Goal: Task Accomplishment & Management: Use online tool/utility

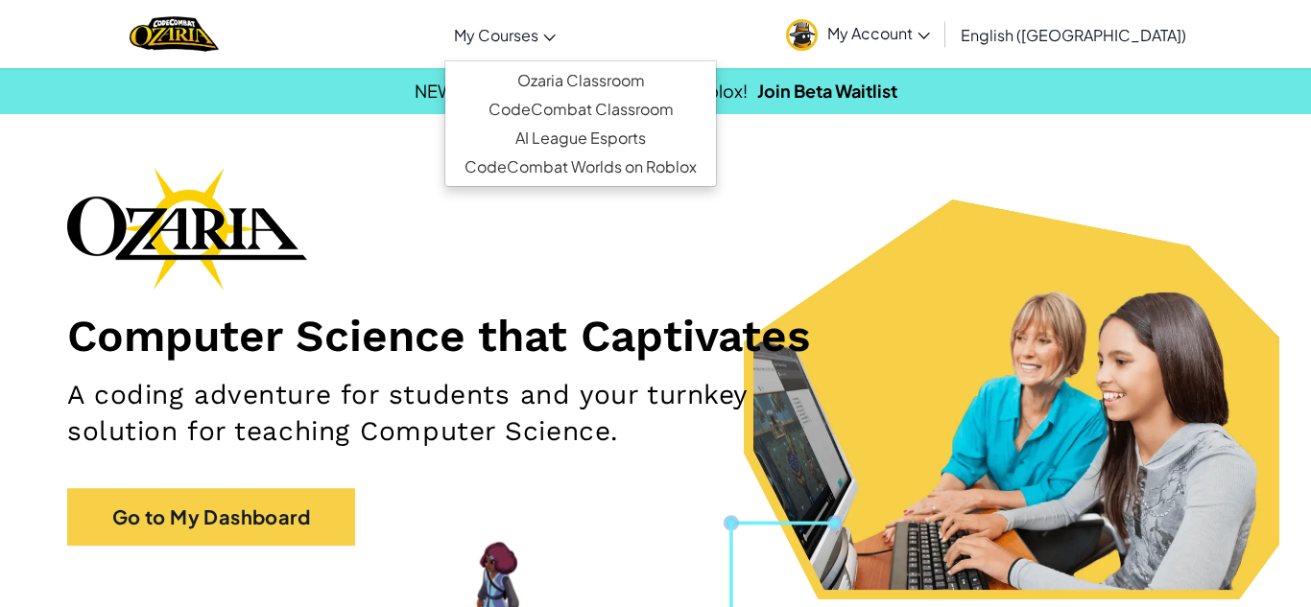
click at [525, 25] on span "My Courses" at bounding box center [496, 35] width 84 height 20
click at [567, 67] on link "Ozaria Classroom" at bounding box center [580, 80] width 271 height 29
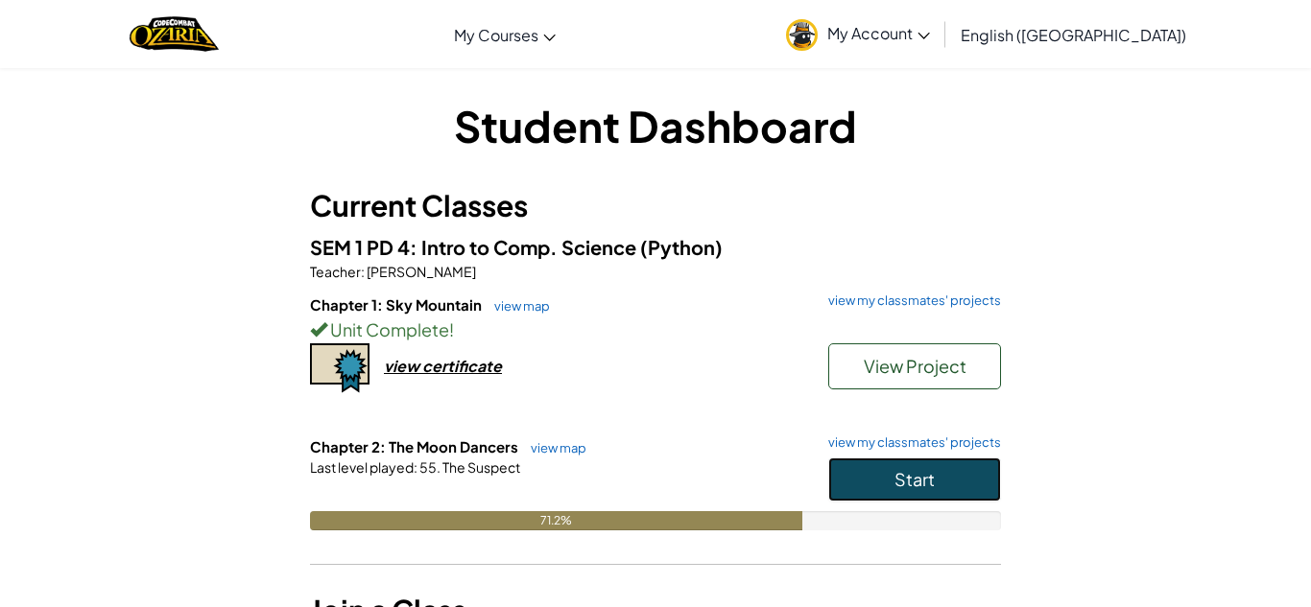
click at [832, 474] on button "Start" at bounding box center [914, 480] width 173 height 44
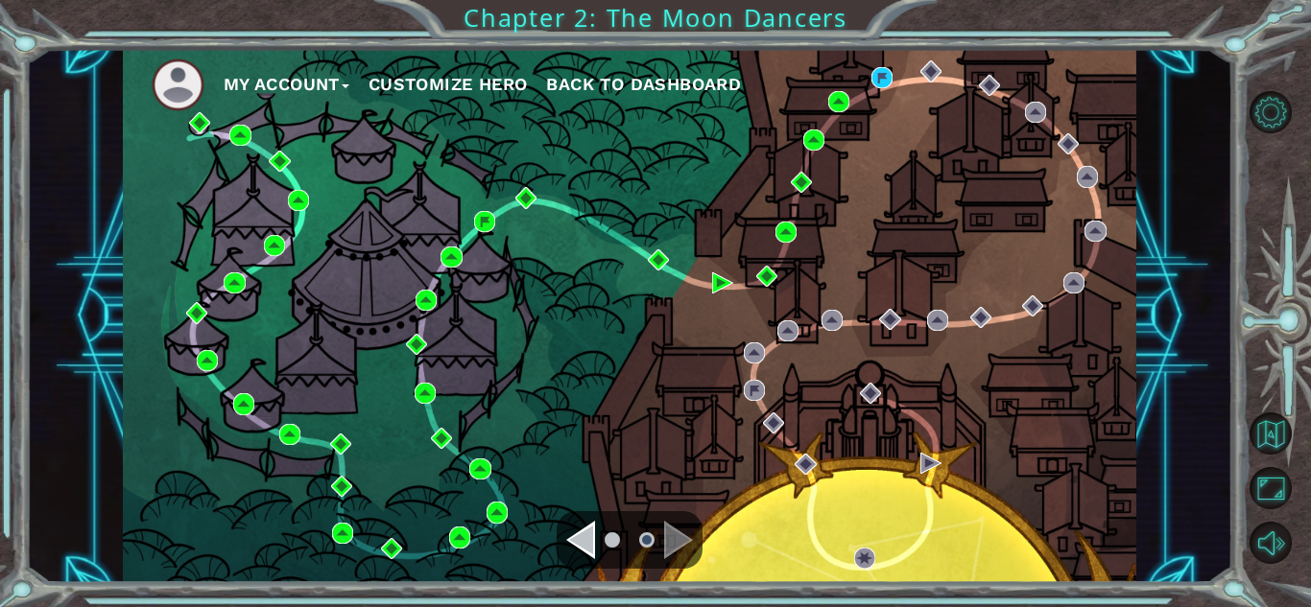
click at [894, 66] on ul "My Account Customize Hero Back to Dashboard" at bounding box center [644, 85] width 985 height 53
click at [877, 74] on img at bounding box center [881, 77] width 21 height 21
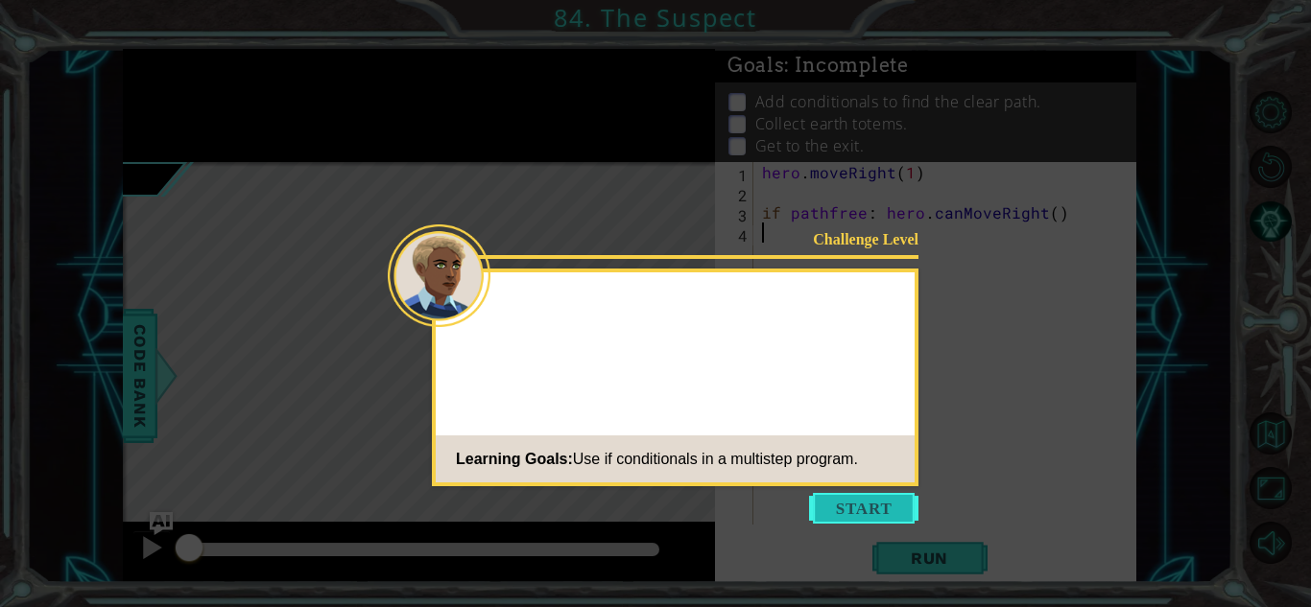
click at [855, 506] on button "Start" at bounding box center [863, 508] width 109 height 31
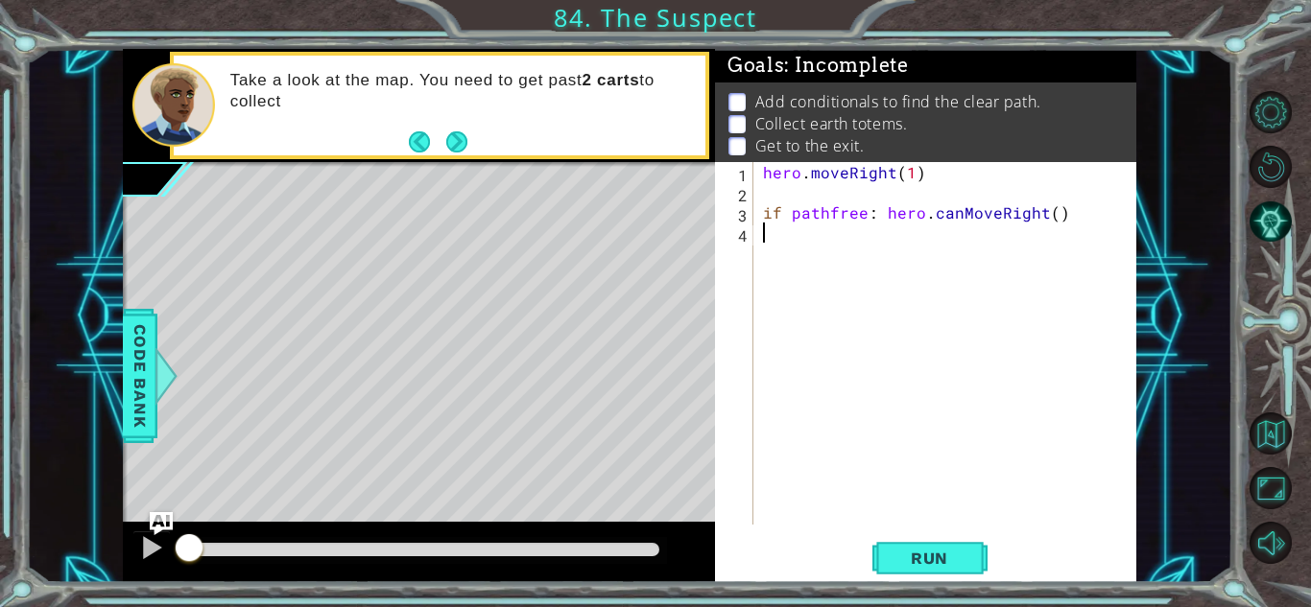
click at [452, 123] on div "Take a look at the map. You need to get past 2 carts to collect" at bounding box center [461, 104] width 488 height 89
click at [462, 136] on button "Next" at bounding box center [456, 142] width 23 height 23
click at [0, 0] on icon at bounding box center [0, 0] width 0 height 0
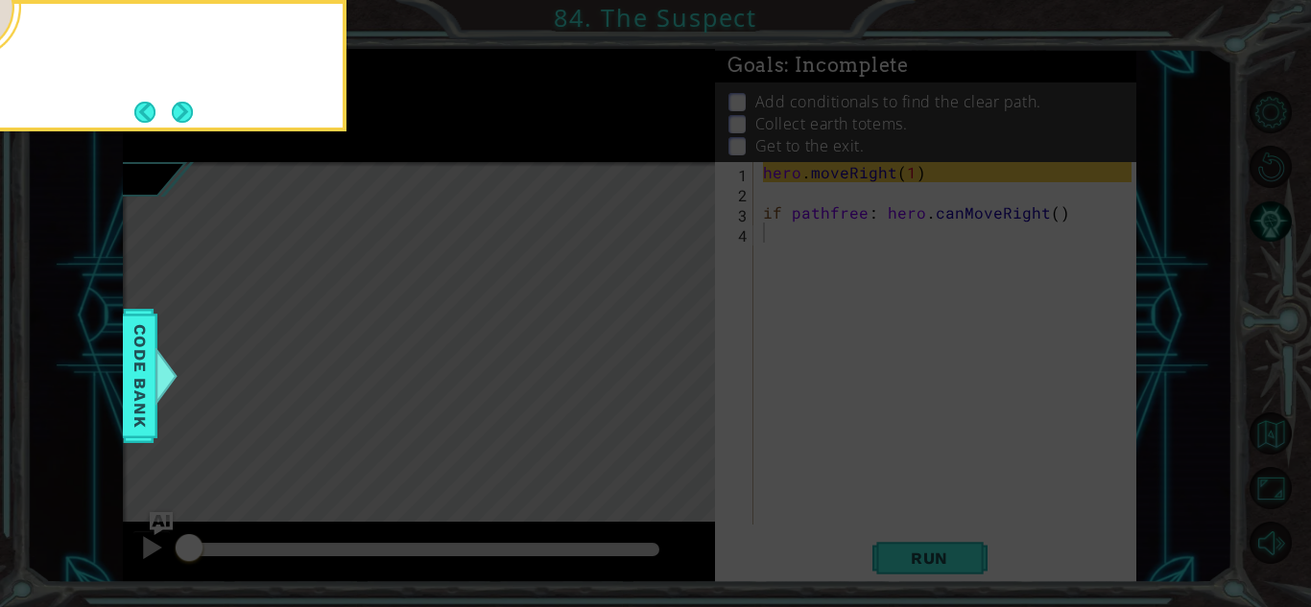
click at [462, 136] on icon at bounding box center [655, 303] width 1311 height 607
click at [178, 102] on button "Next" at bounding box center [182, 112] width 21 height 21
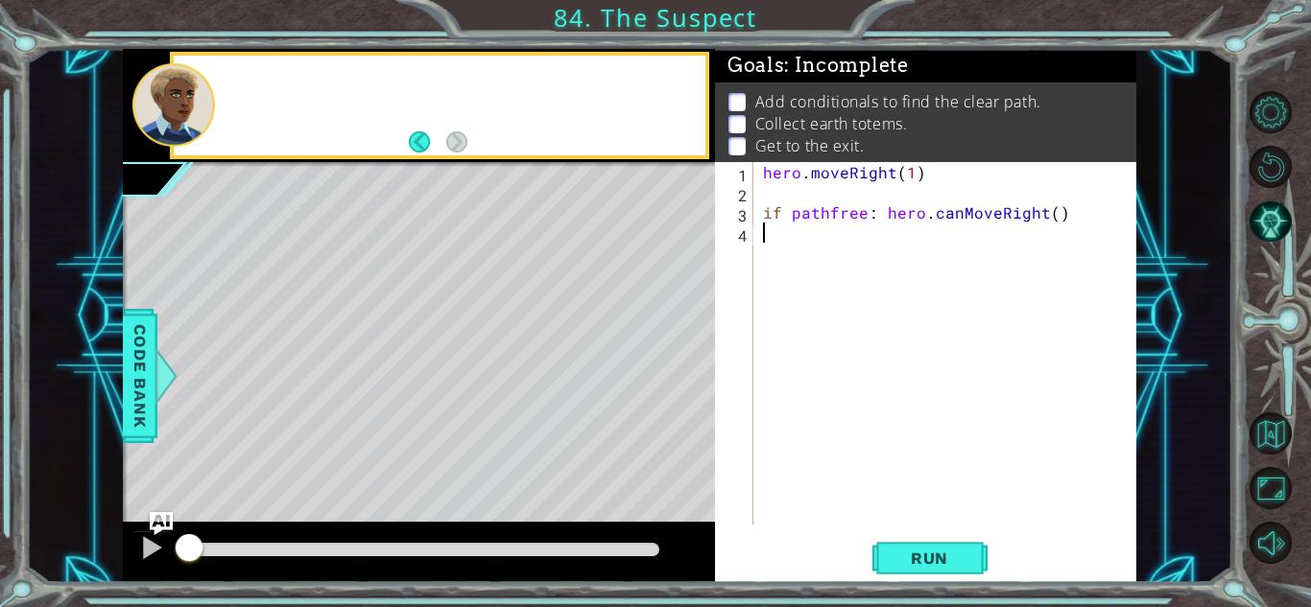
click at [178, 101] on div at bounding box center [173, 104] width 83 height 83
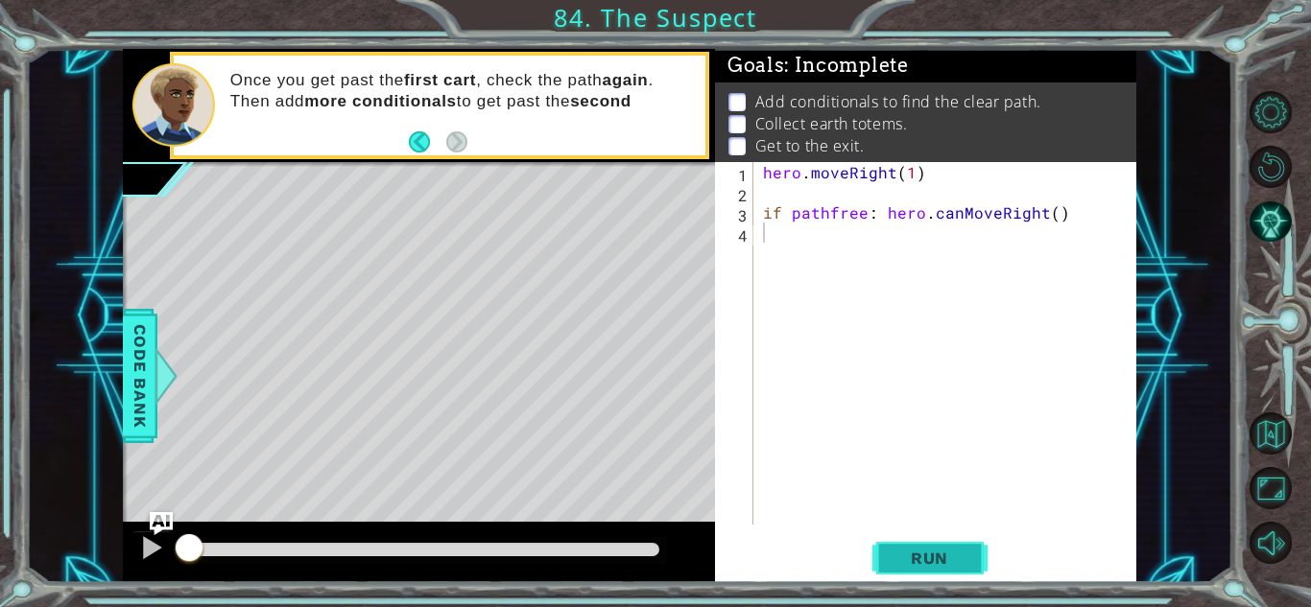
click at [889, 571] on button "Run" at bounding box center [929, 558] width 115 height 42
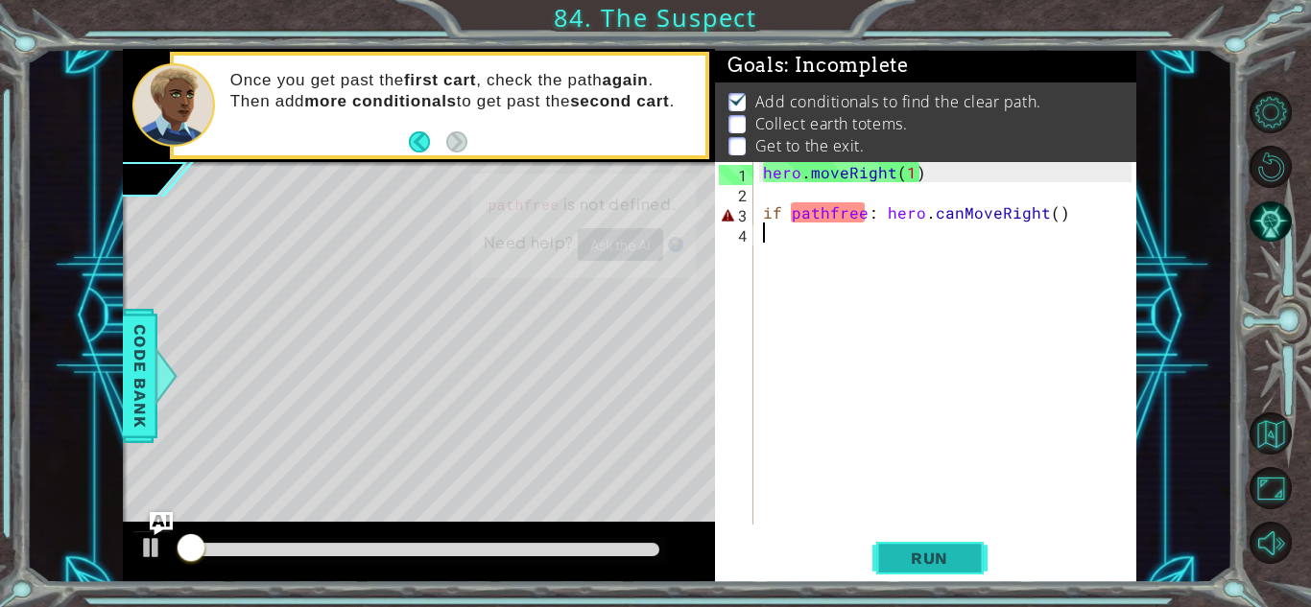
scroll to position [2, 0]
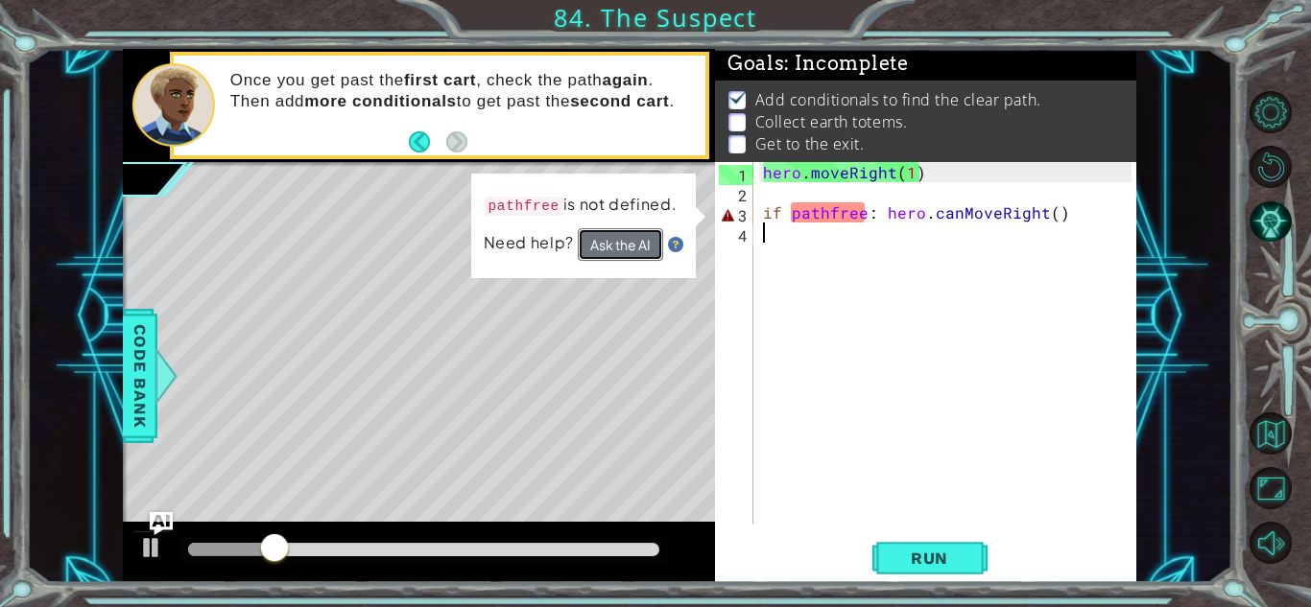
click at [621, 244] on button "Ask the AI" at bounding box center [619, 244] width 85 height 33
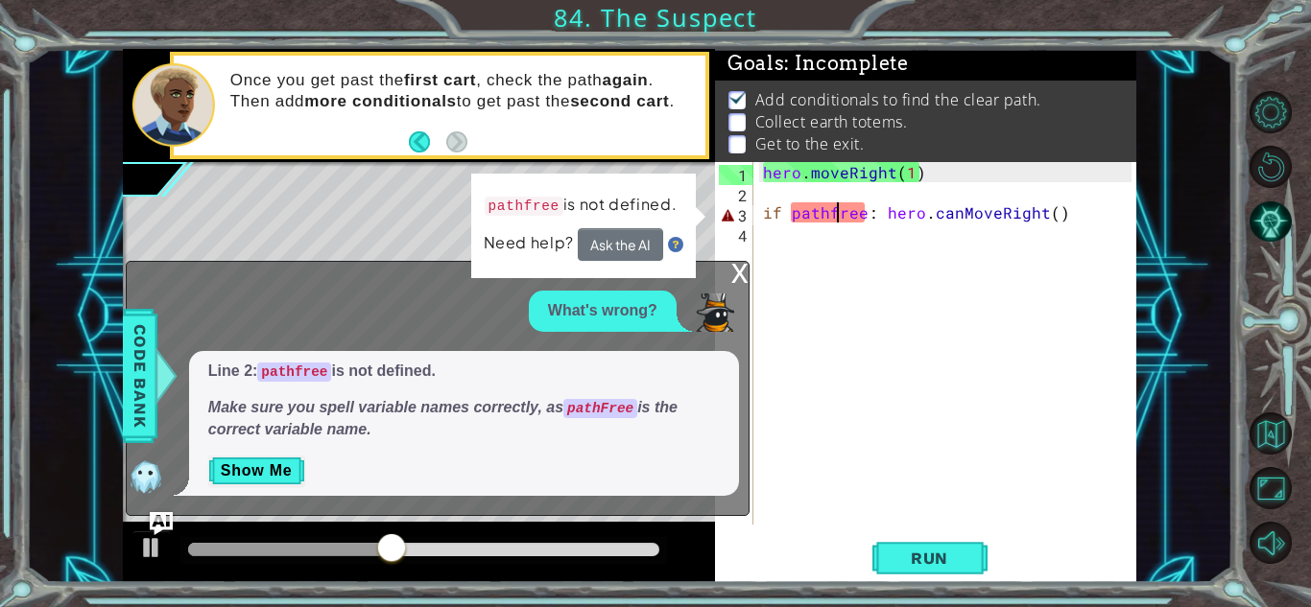
click at [839, 212] on div "hero . moveRight ( 1 ) if pathfree : hero . canMoveRight ( )" at bounding box center [950, 363] width 382 height 403
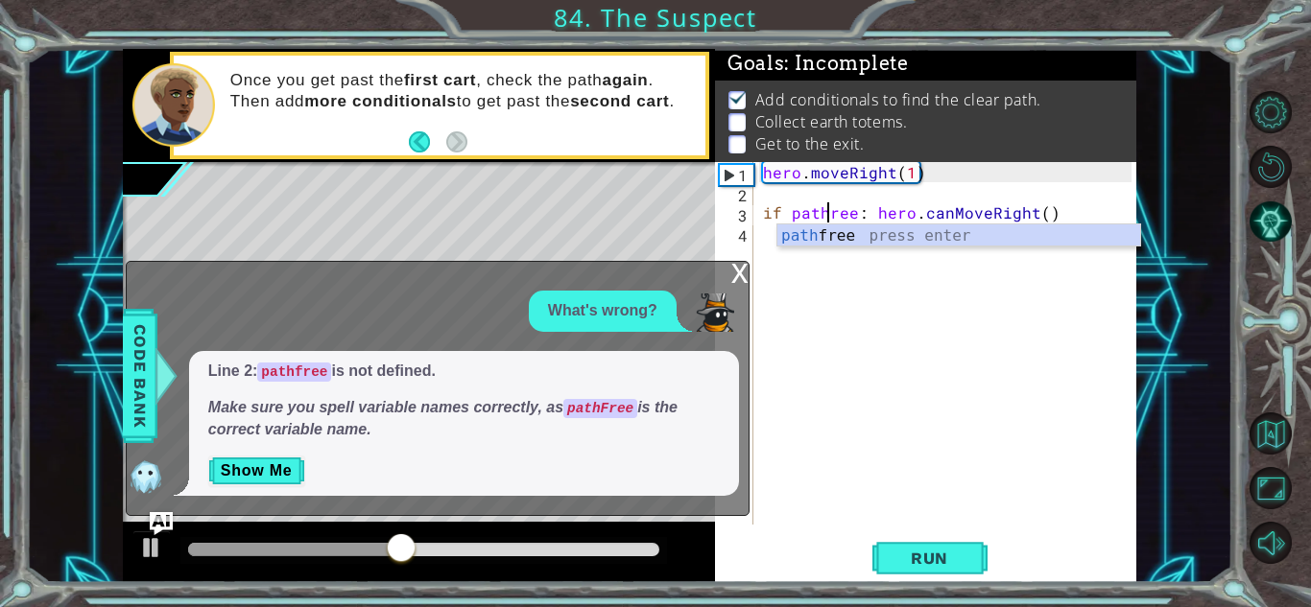
type textarea "if pathFree: hero.canMoveRight()"
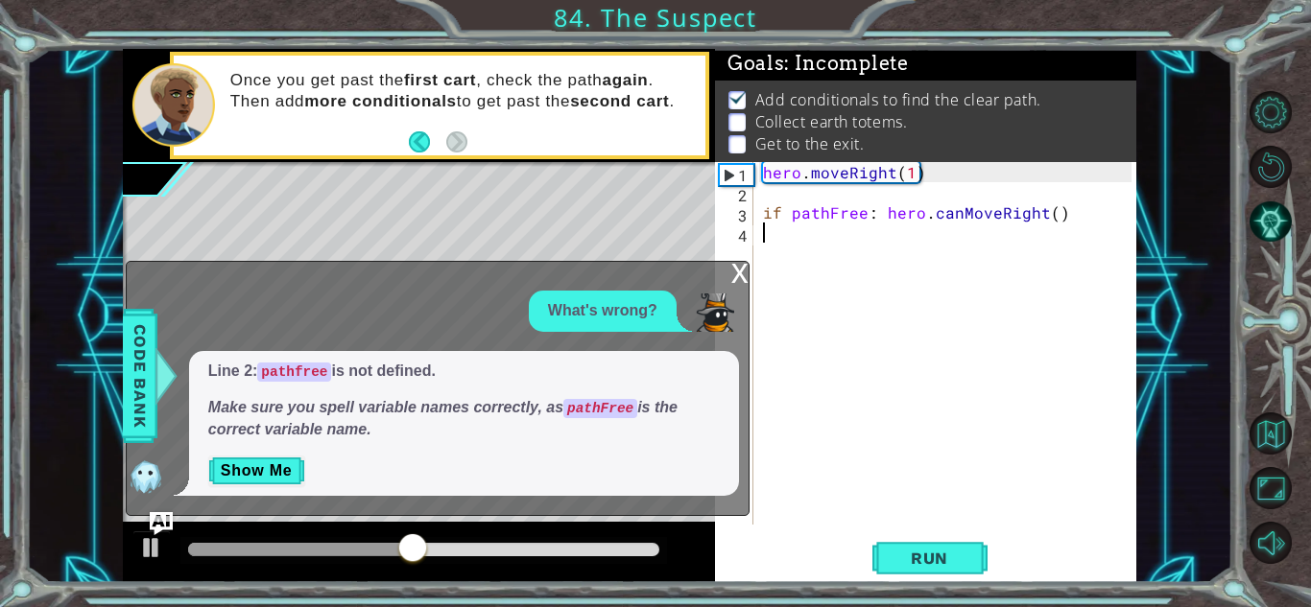
click at [933, 259] on div "hero . moveRight ( 1 ) if pathFree : hero . canMoveRight ( )" at bounding box center [950, 363] width 382 height 403
click at [741, 281] on div "x" at bounding box center [739, 271] width 17 height 19
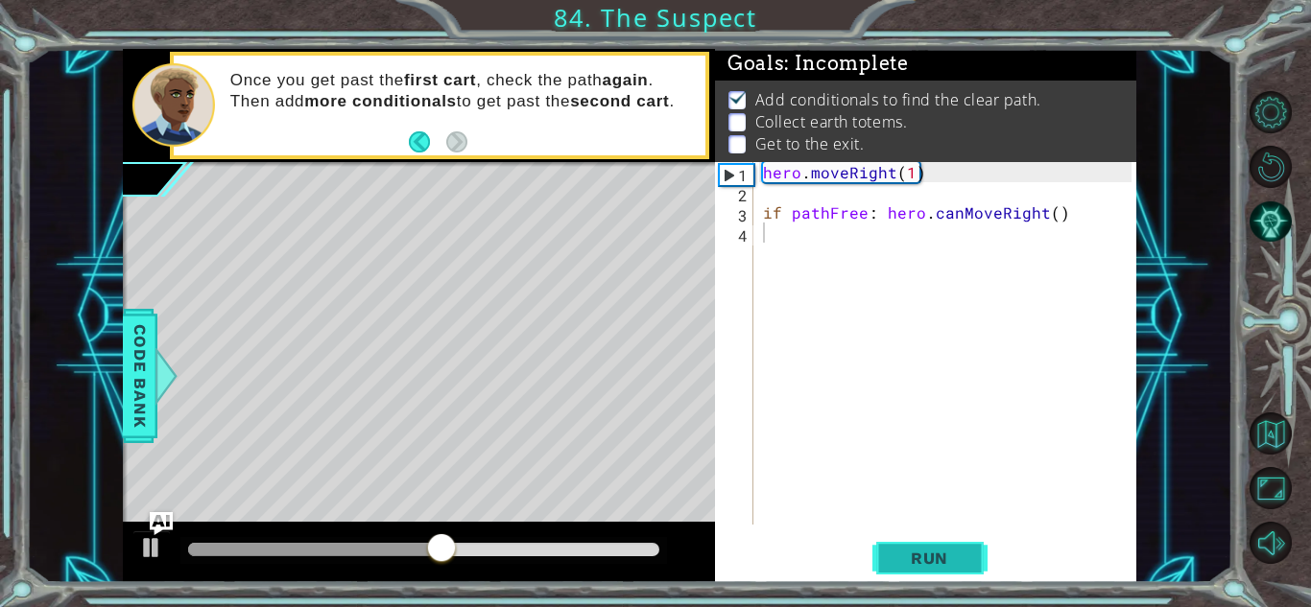
click at [910, 565] on span "Run" at bounding box center [930, 558] width 76 height 19
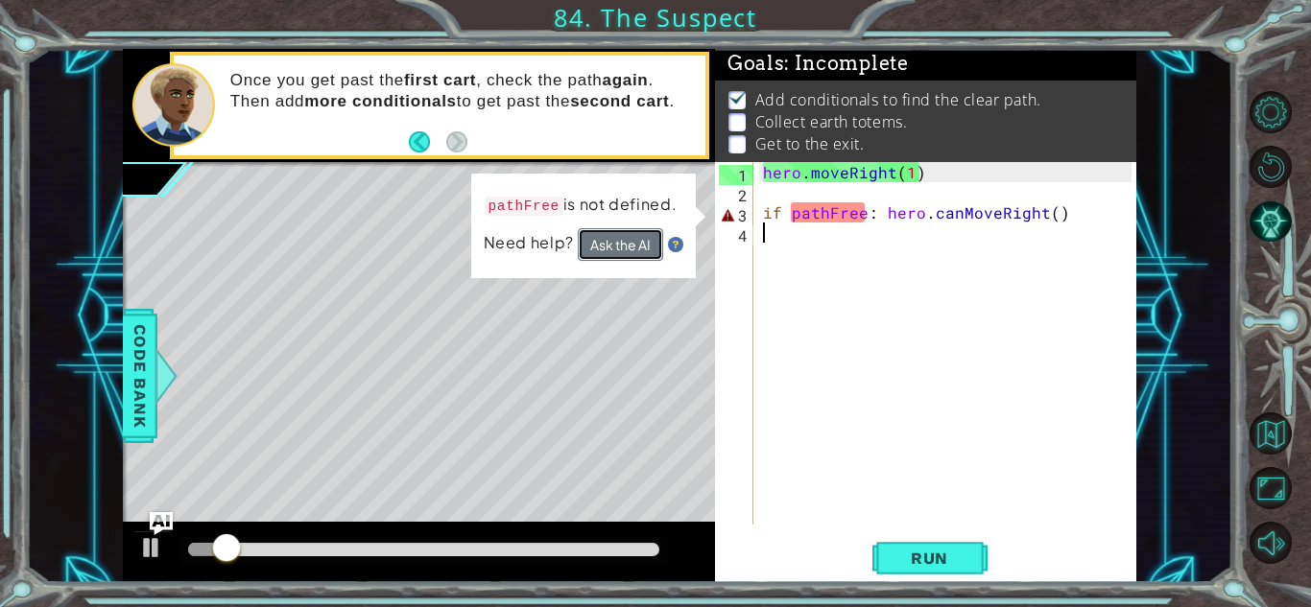
click at [650, 243] on button "Ask the AI" at bounding box center [620, 245] width 86 height 35
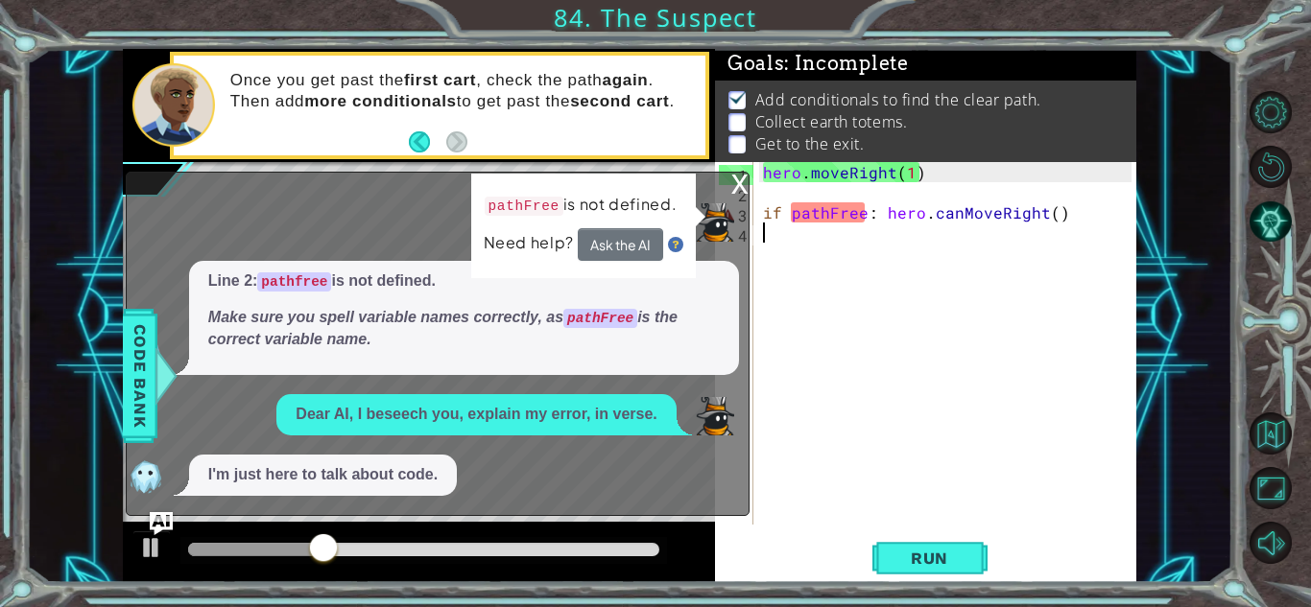
click at [744, 189] on div "x" at bounding box center [739, 182] width 17 height 19
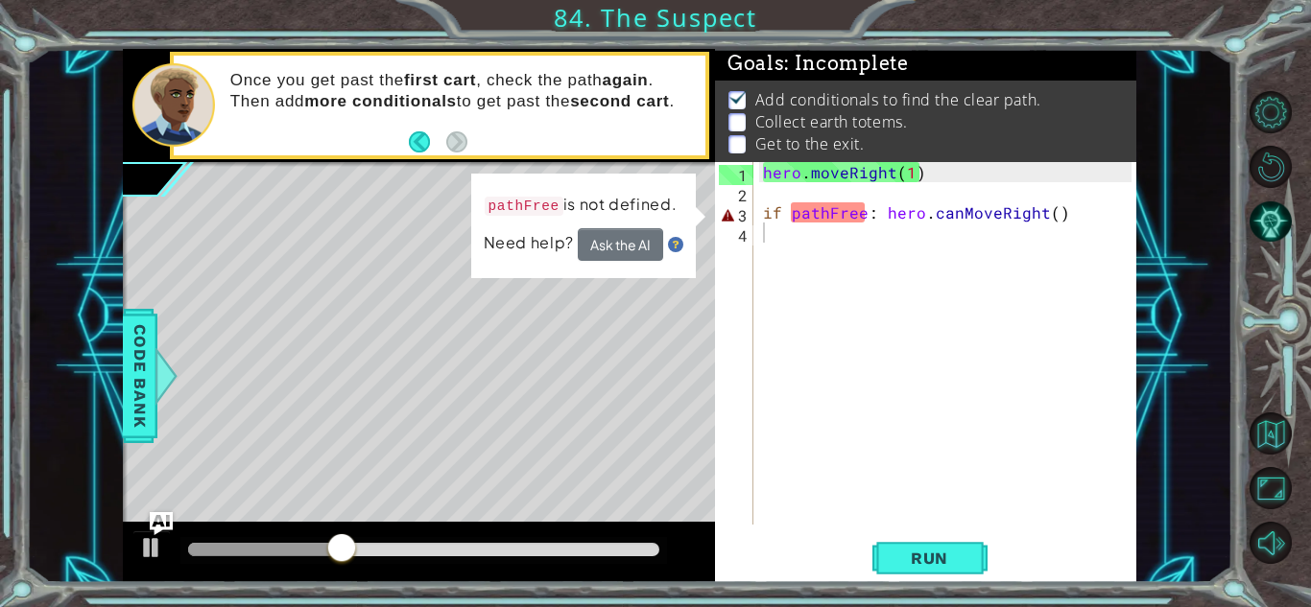
click at [631, 222] on td "pathFree is not defined." at bounding box center [581, 209] width 195 height 39
click at [628, 230] on button "Ask the AI" at bounding box center [620, 245] width 86 height 35
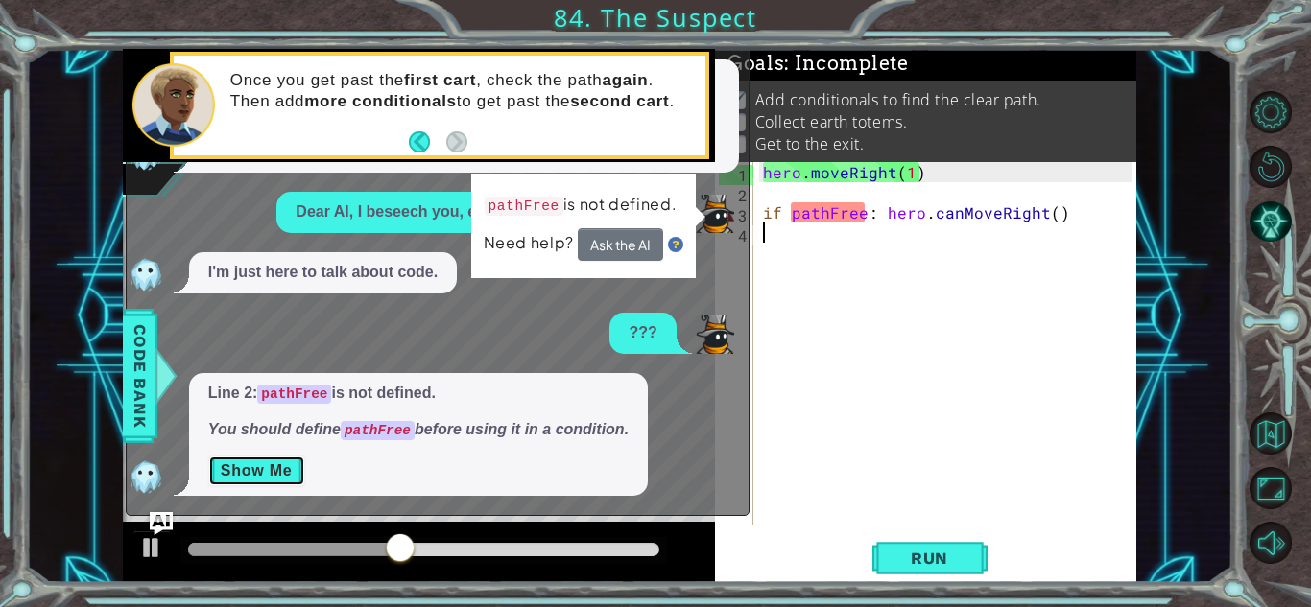
click at [263, 464] on button "Show Me" at bounding box center [256, 471] width 97 height 31
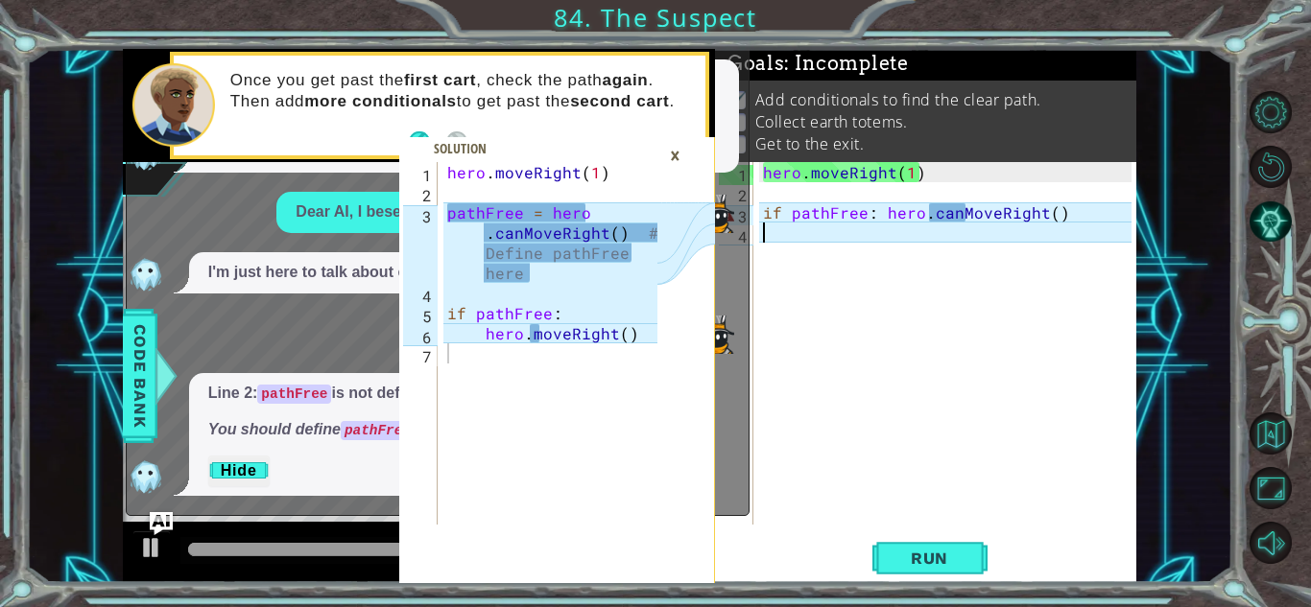
click at [885, 219] on div "hero . moveRight ( 1 ) if pathFree : hero . canMoveRight ( )" at bounding box center [950, 363] width 382 height 403
type textarea "hero.canMoveRight()"
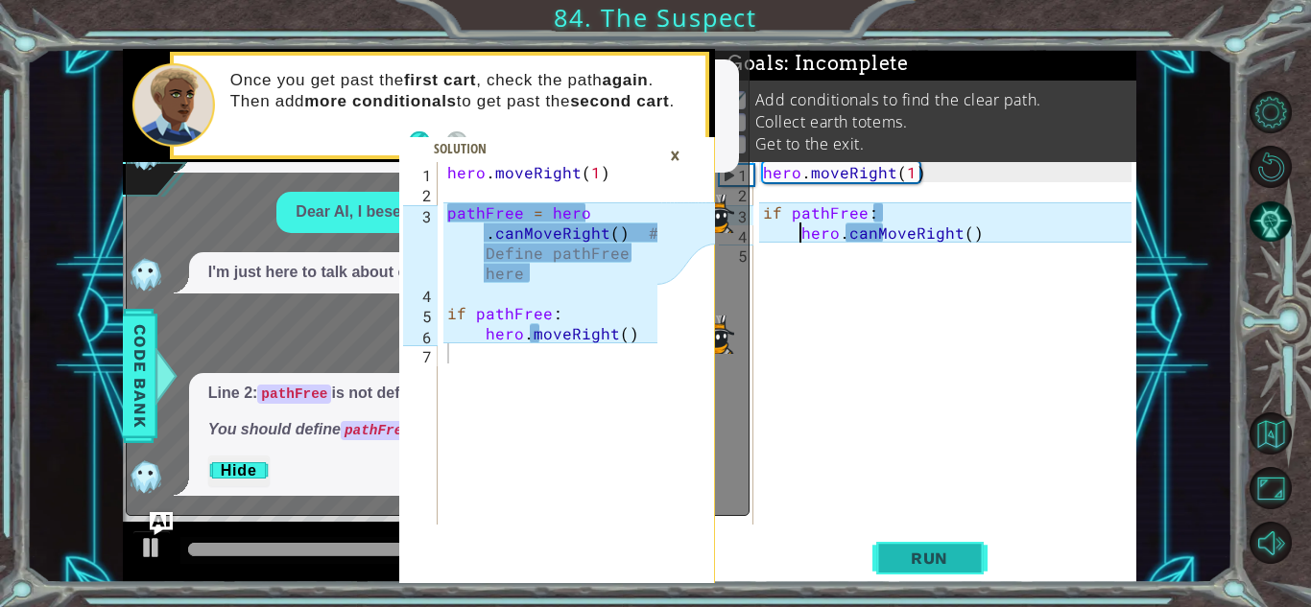
click at [904, 576] on button "Run" at bounding box center [929, 558] width 115 height 42
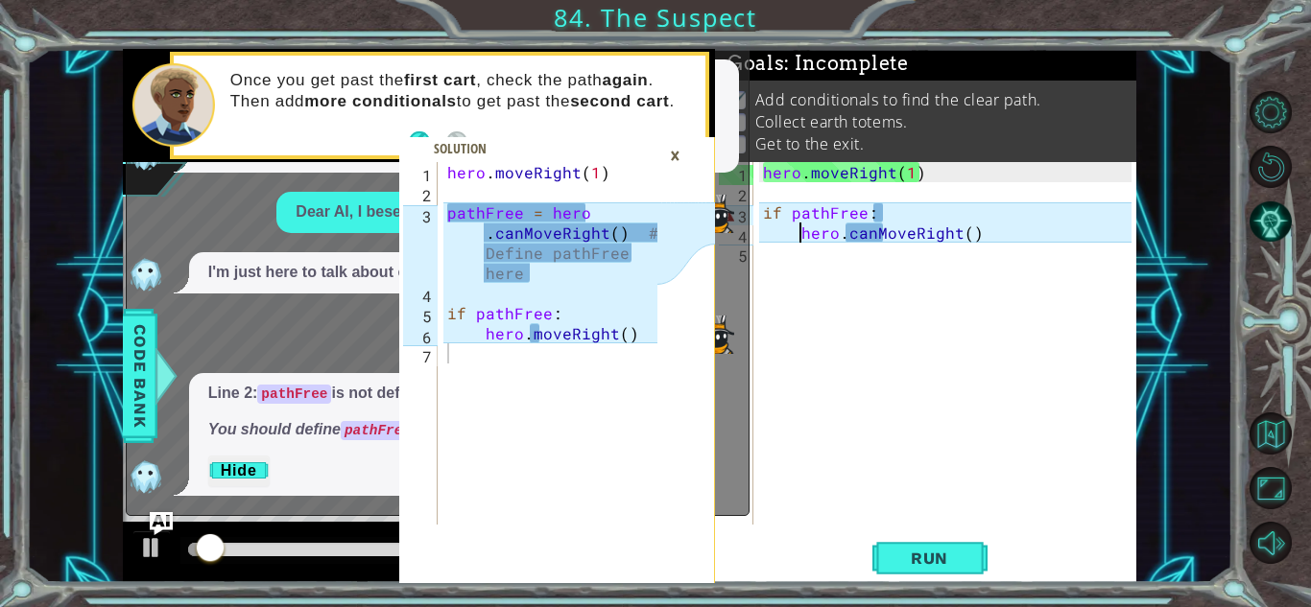
click at [677, 161] on div "×" at bounding box center [675, 155] width 30 height 33
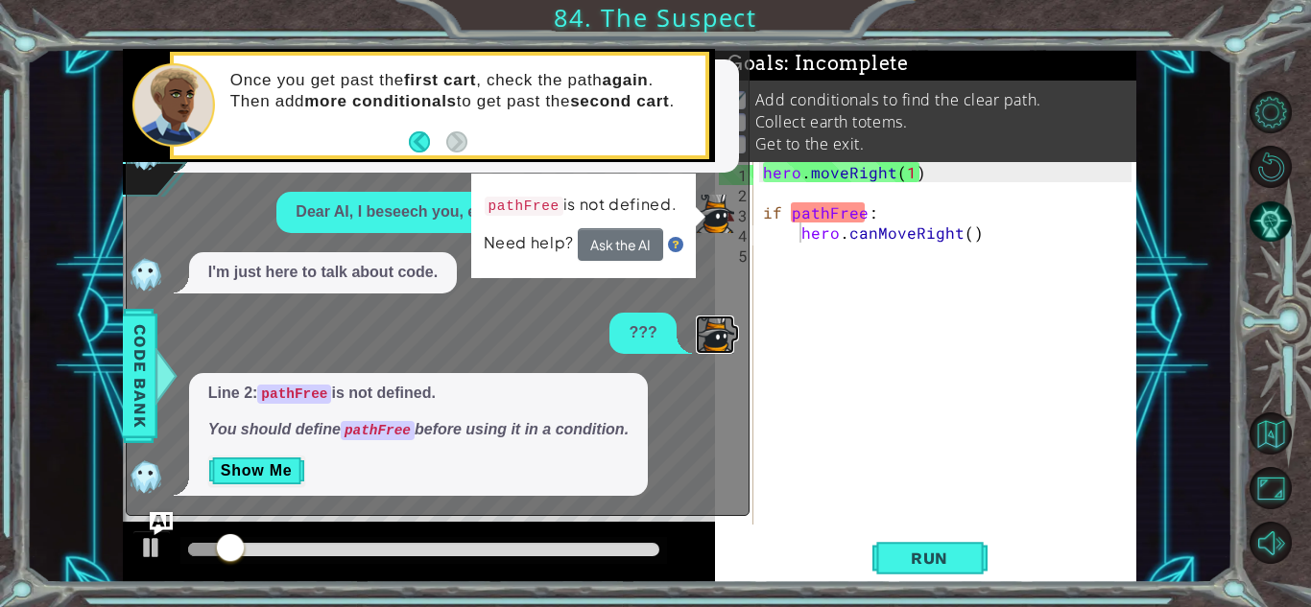
click at [725, 328] on img at bounding box center [715, 335] width 38 height 38
click at [278, 485] on button "Show Me" at bounding box center [256, 471] width 97 height 31
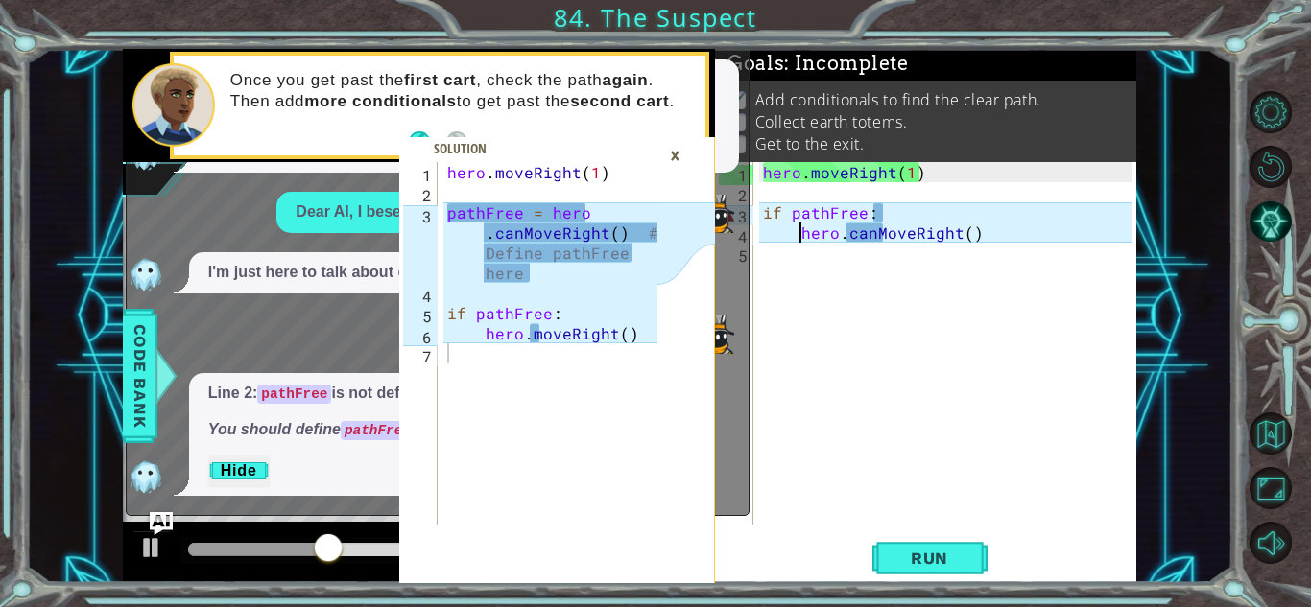
click at [507, 297] on div "hero . moveRight ( 1 ) pathFree = hero . canMoveRight ( ) # Define pathFree her…" at bounding box center [555, 363] width 224 height 403
type textarea "hero.moveRight(1)"
click at [958, 169] on div "hero . moveRight ( 1 ) if pathFree : hero . canMoveRight ( )" at bounding box center [950, 363] width 382 height 403
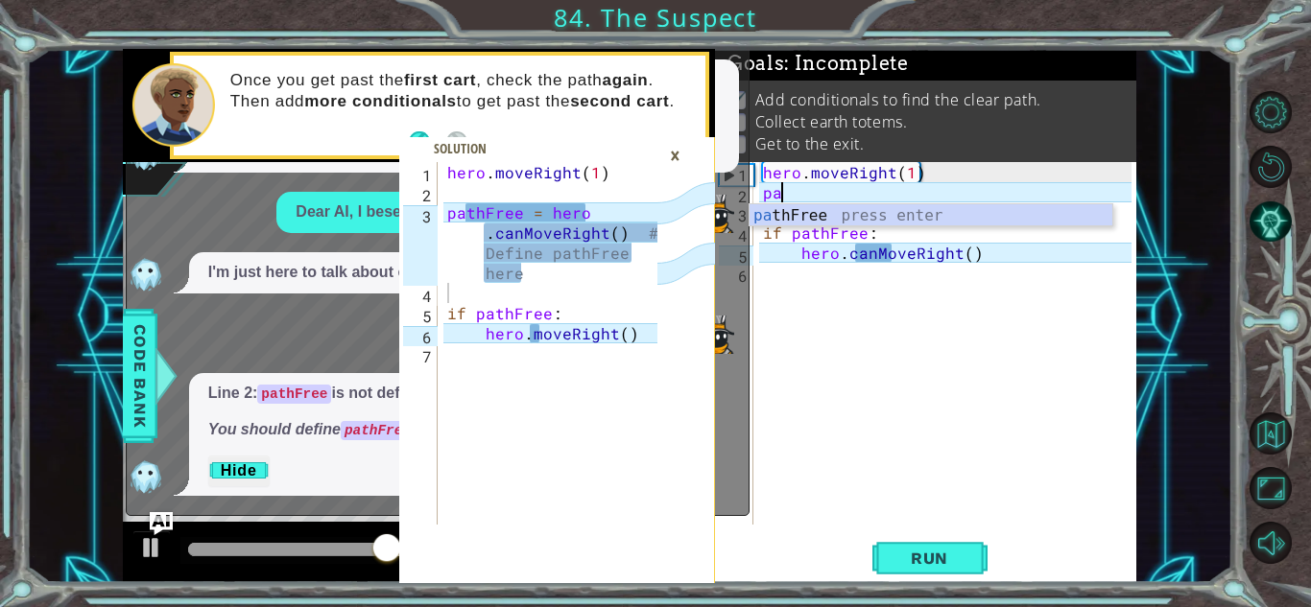
type textarea "p"
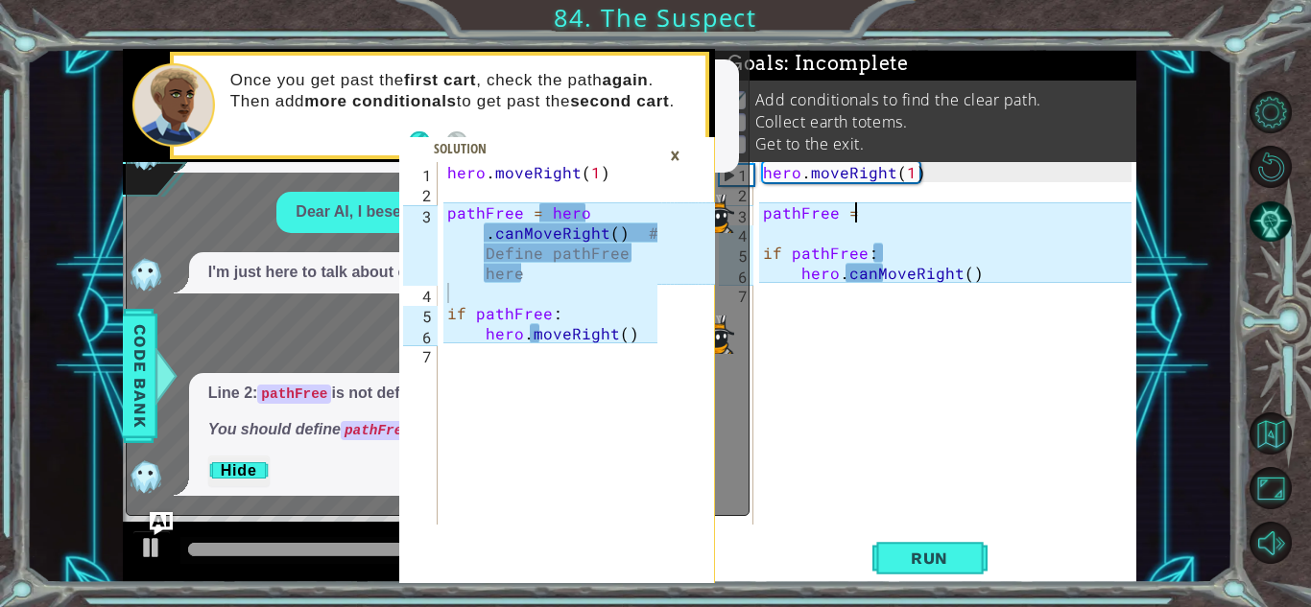
scroll to position [0, 5]
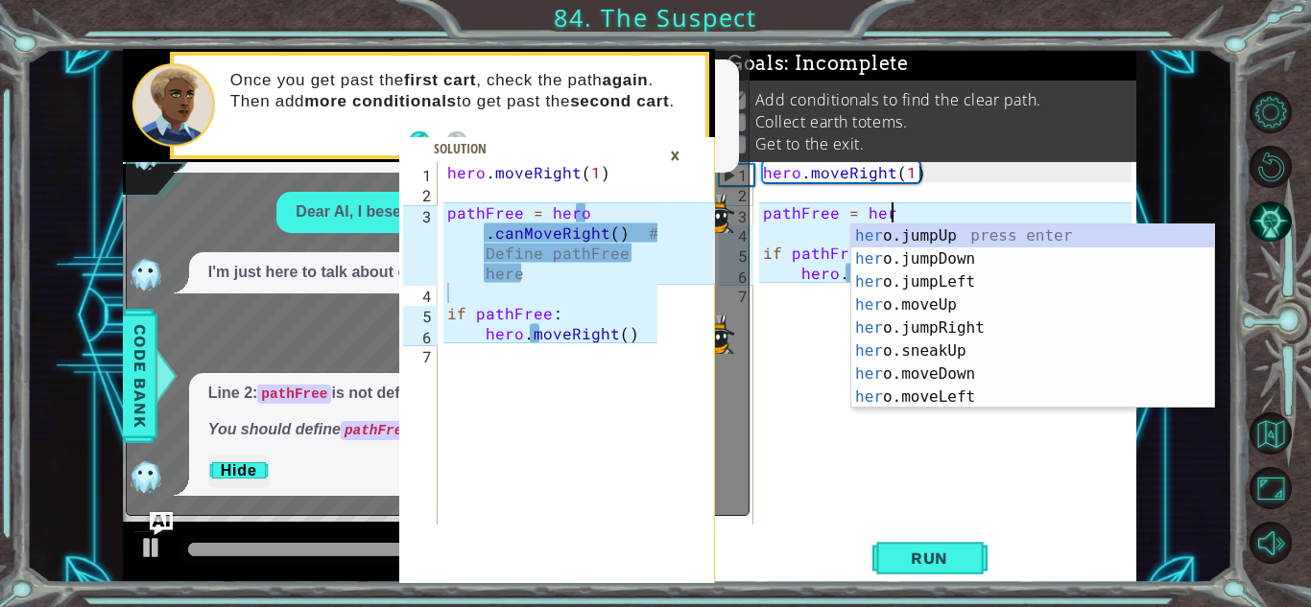
type textarea "pathFree = hero"
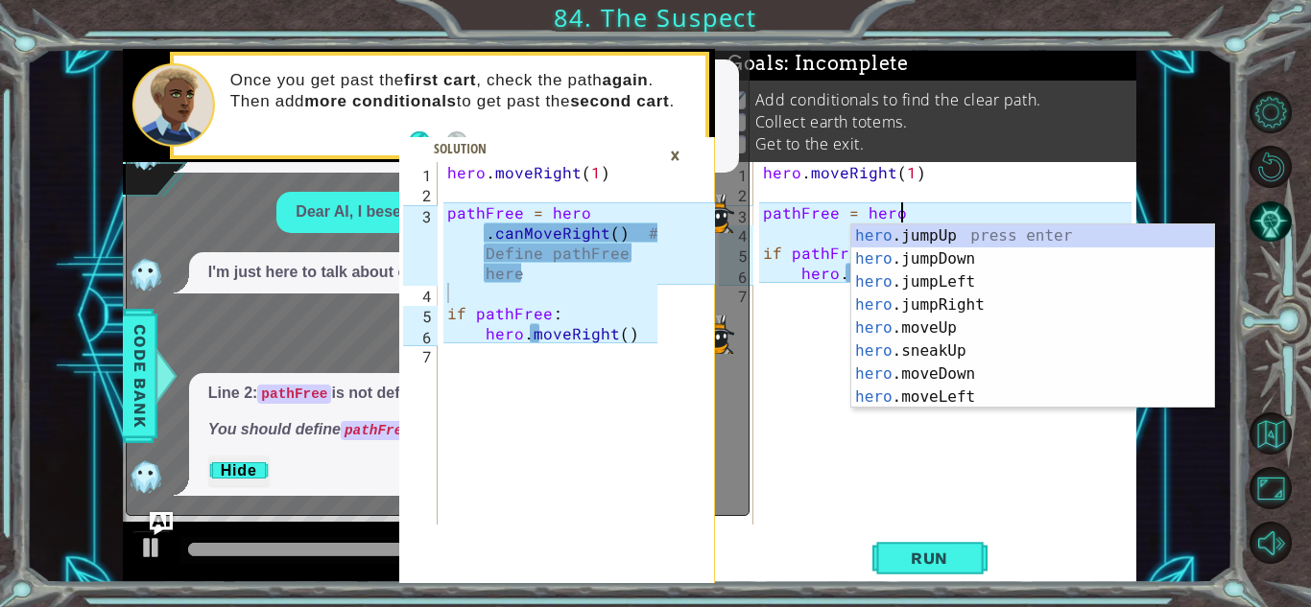
scroll to position [0, 8]
click at [926, 197] on div "hero . moveRight ( 1 ) pathFree = hero if pathFree : hero . canMoveRight ( )" at bounding box center [950, 363] width 382 height 403
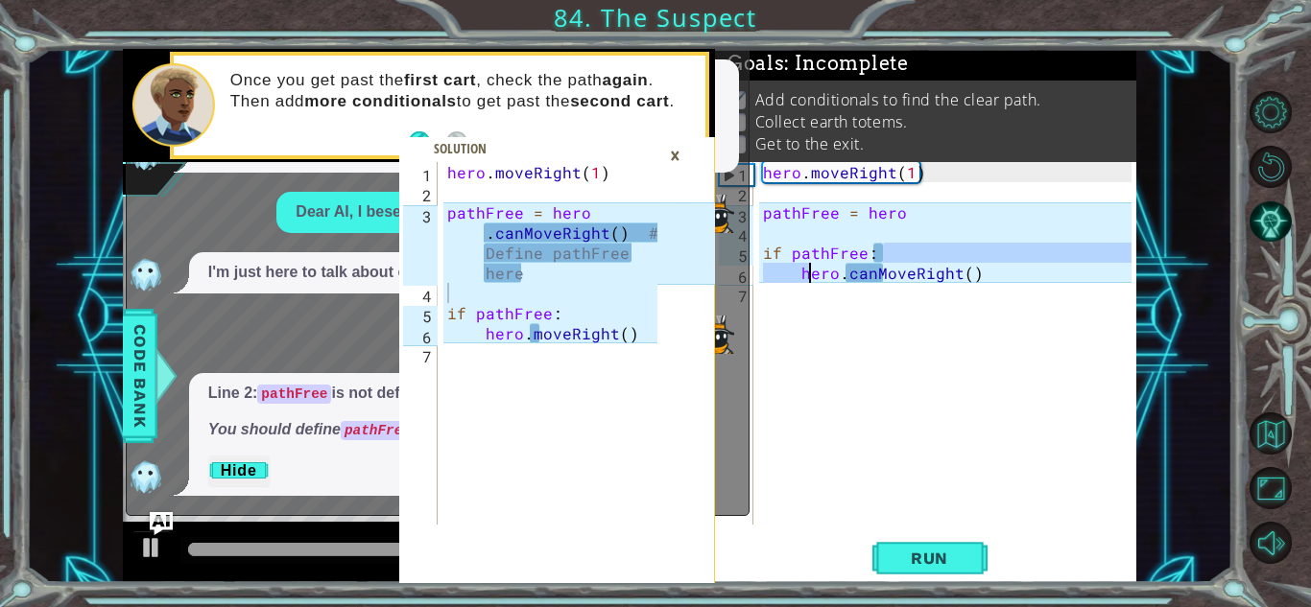
drag, startPoint x: 881, startPoint y: 250, endPoint x: 808, endPoint y: 271, distance: 75.7
click at [808, 271] on div "hero . moveRight ( 1 ) pathFree = hero if pathFree : hero . canMoveRight ( )" at bounding box center [950, 363] width 382 height 403
type textarea "if pathFree: hero.canMoveRight()"
click at [891, 228] on div "hero . moveRight ( 1 ) pathFree = hero if pathFree : hero . canMoveRight ( )" at bounding box center [950, 363] width 382 height 403
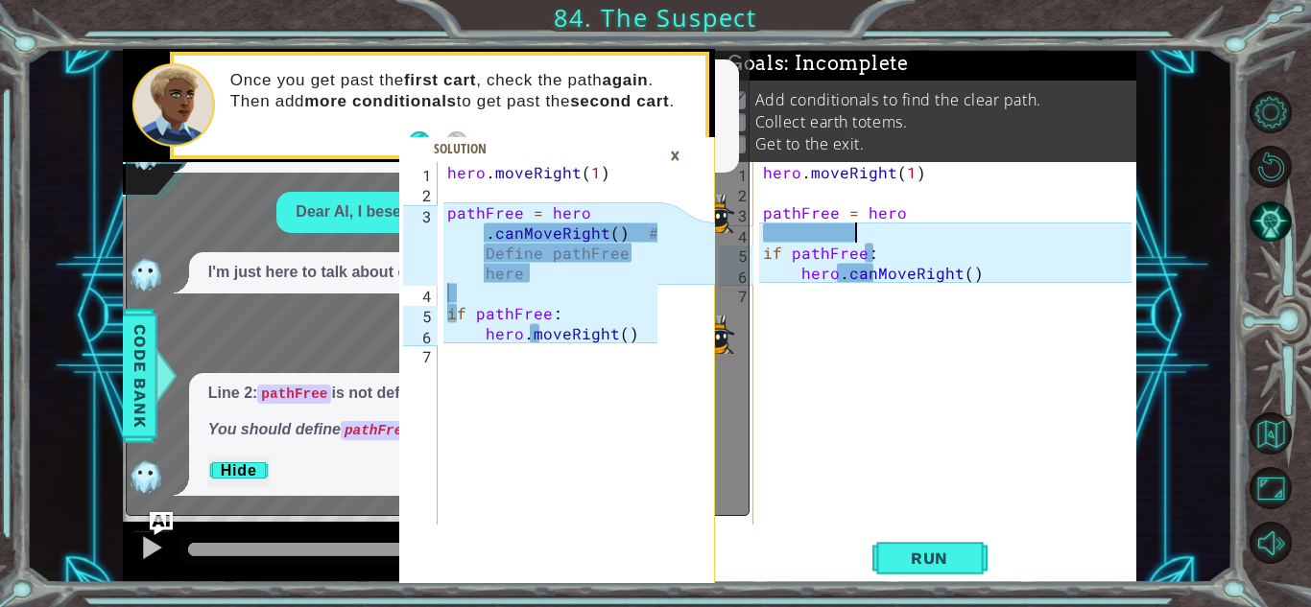
scroll to position [0, 5]
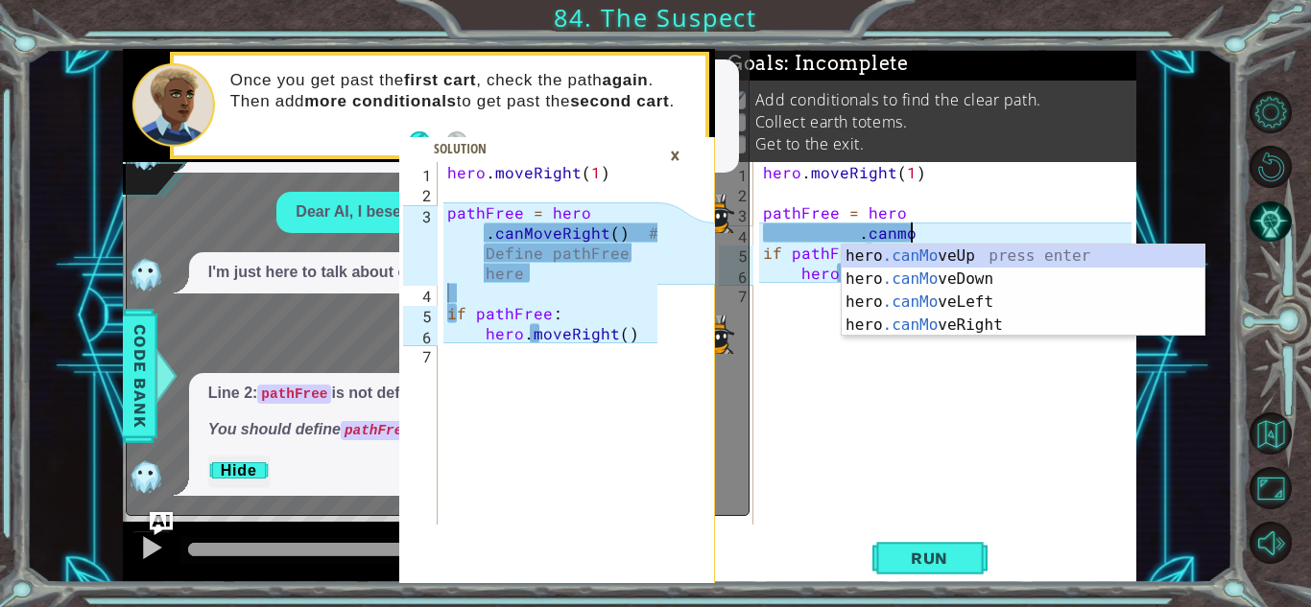
type textarea ".canmov"
click at [977, 320] on div "hero .[PERSON_NAME] eUp press enter hero .[PERSON_NAME] eDown press enter hero …" at bounding box center [1023, 314] width 363 height 138
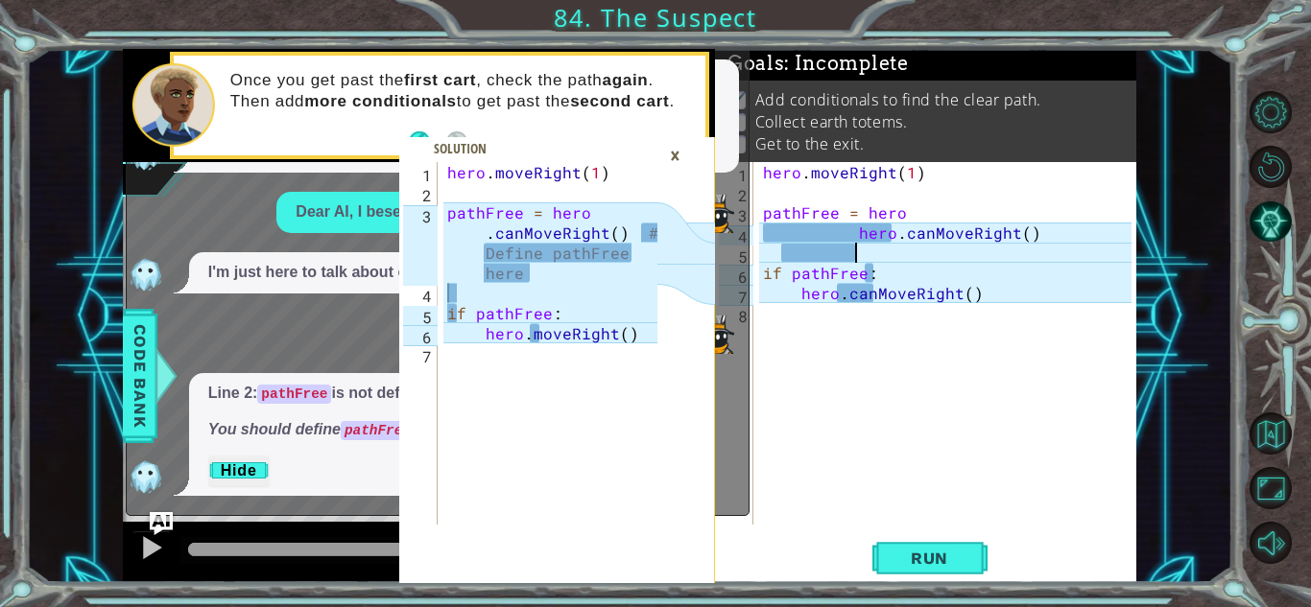
scroll to position [0, 5]
click at [845, 241] on div "hero . moveRight ( 1 ) pathFree = hero hero . canMoveRight ( ) if pathFree : he…" at bounding box center [950, 363] width 382 height 403
type textarea "hero.canMoveRight()"
click at [948, 544] on button "Run" at bounding box center [929, 558] width 115 height 42
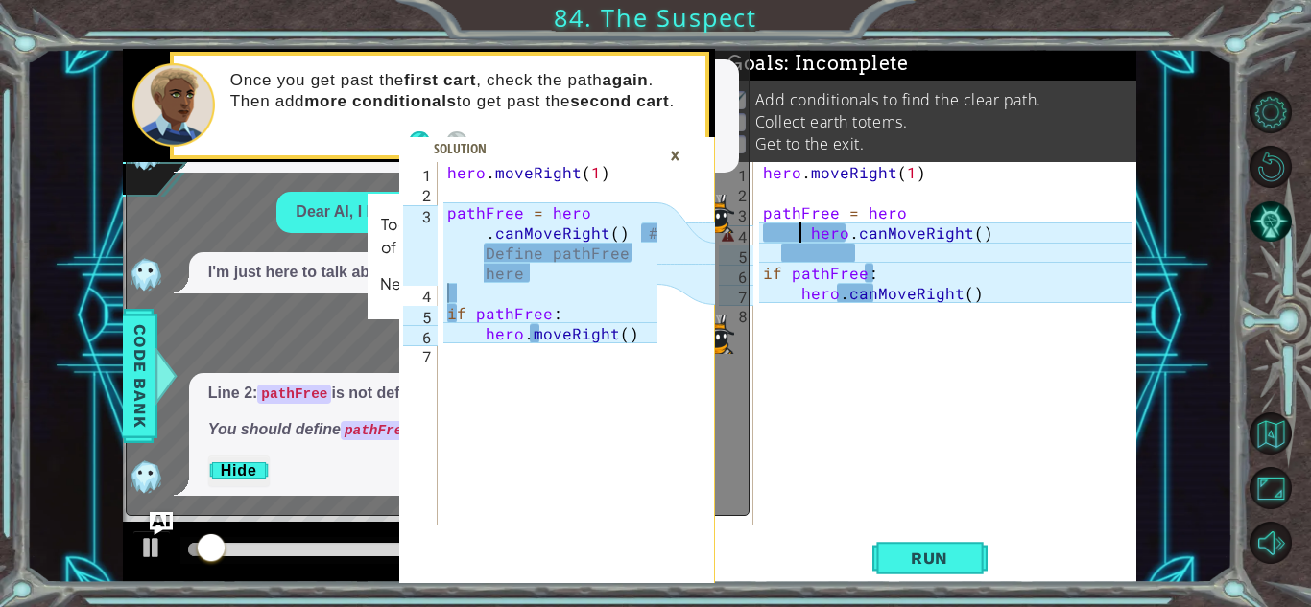
click at [681, 159] on div "×" at bounding box center [675, 155] width 30 height 33
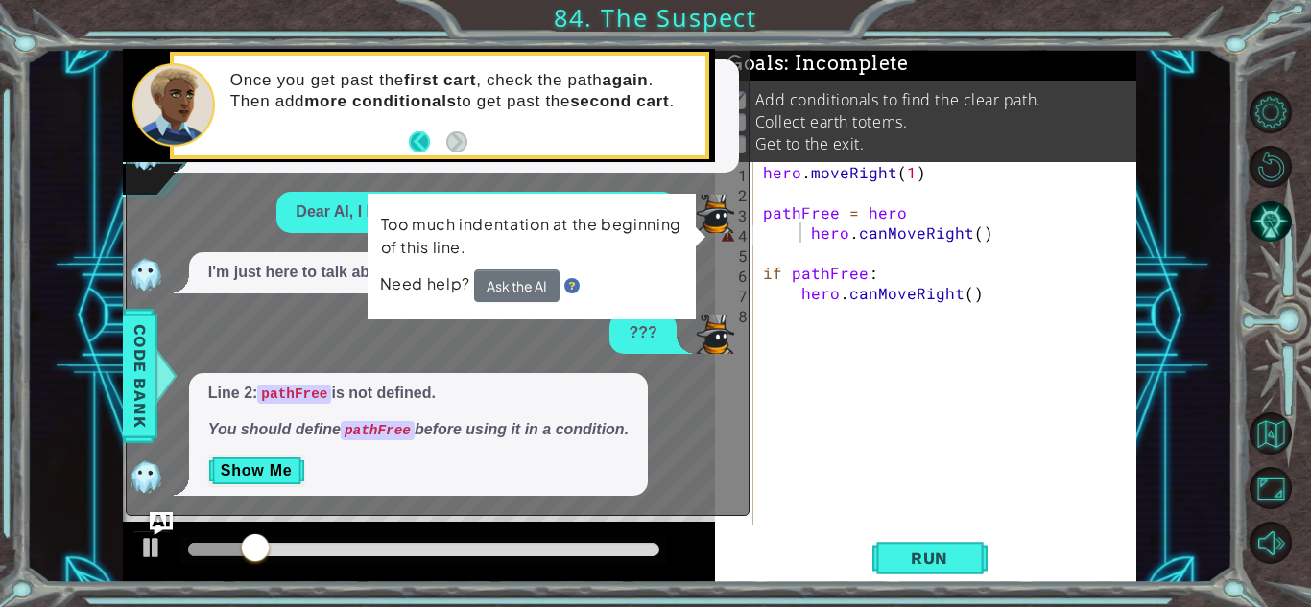
click at [428, 143] on button "Back" at bounding box center [427, 141] width 37 height 21
click at [0, 0] on icon at bounding box center [0, 0] width 0 height 0
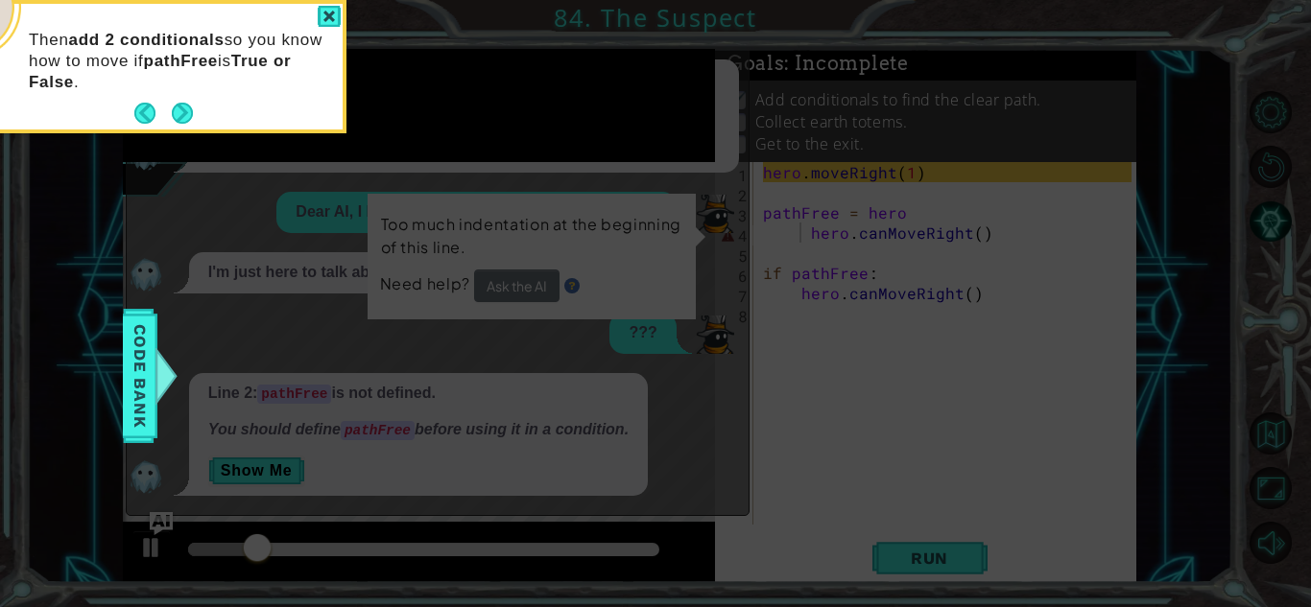
click at [428, 143] on icon at bounding box center [655, 303] width 1311 height 607
click at [336, 24] on div at bounding box center [329, 17] width 23 height 22
